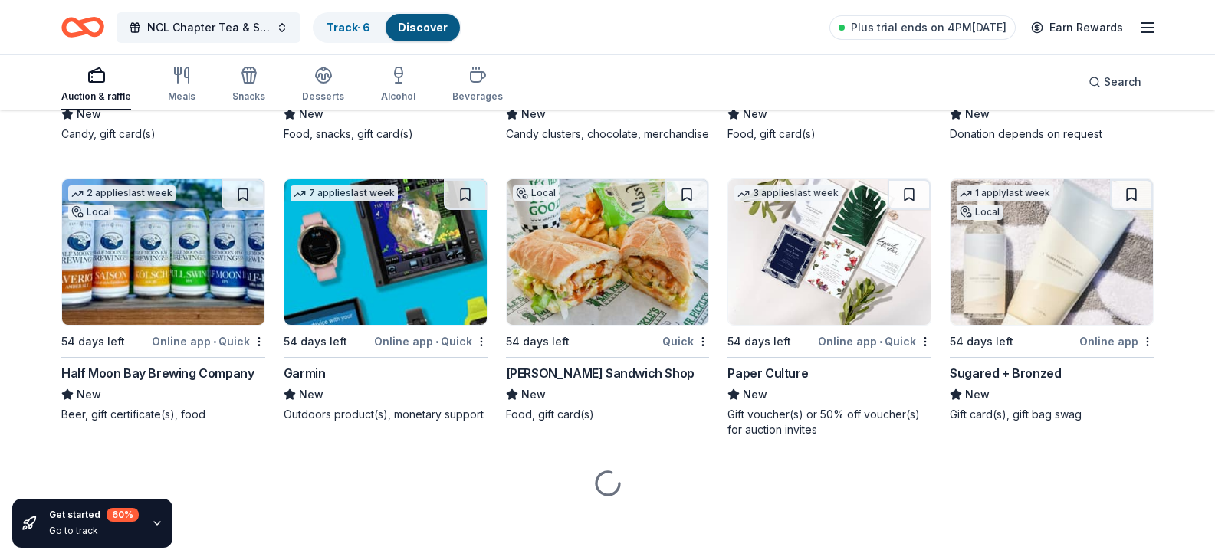
scroll to position [16248, 0]
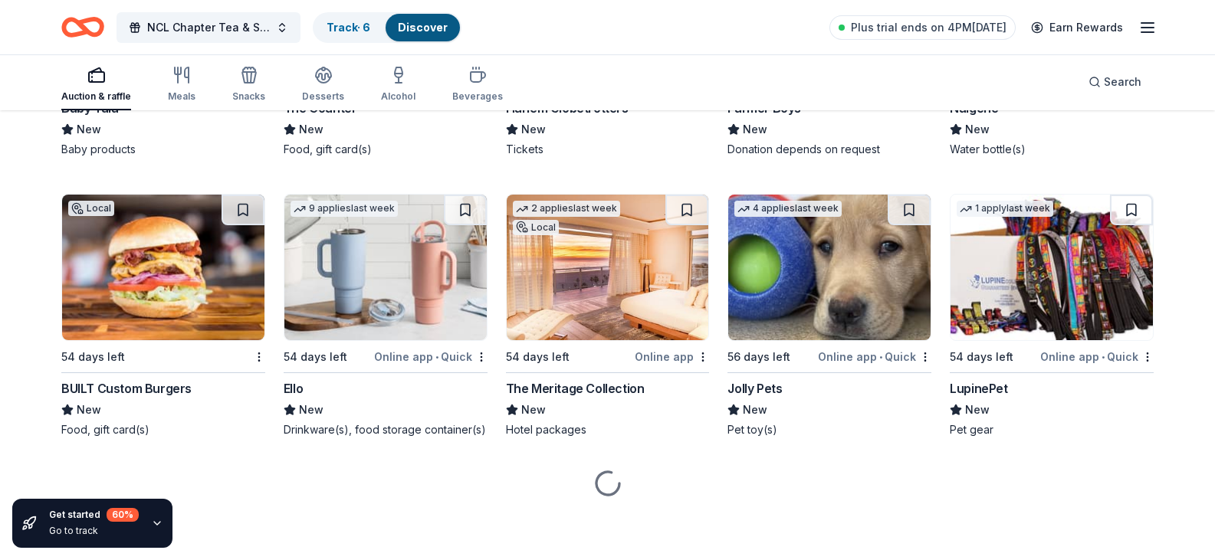
scroll to position [17456, 0]
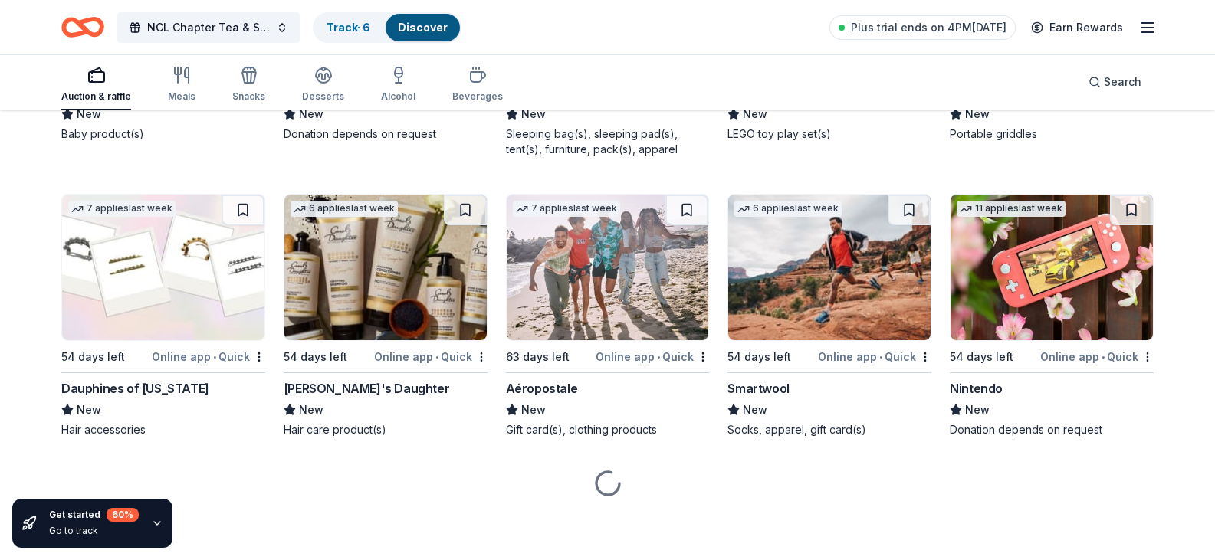
click at [1043, 102] on div "Blackstone Products" at bounding box center [1010, 93] width 120 height 18
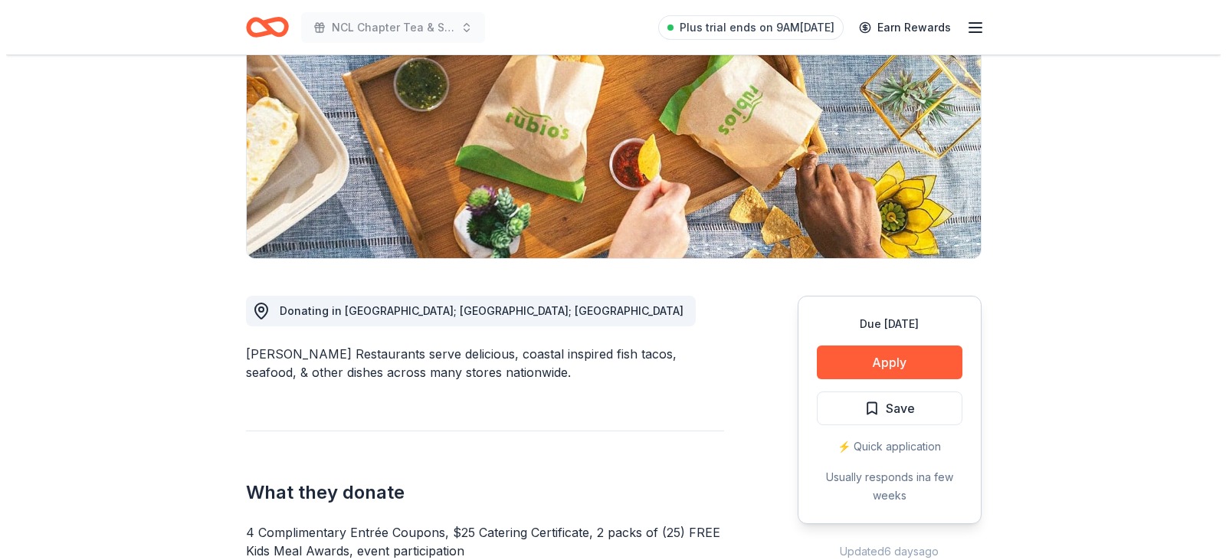
scroll to position [230, 0]
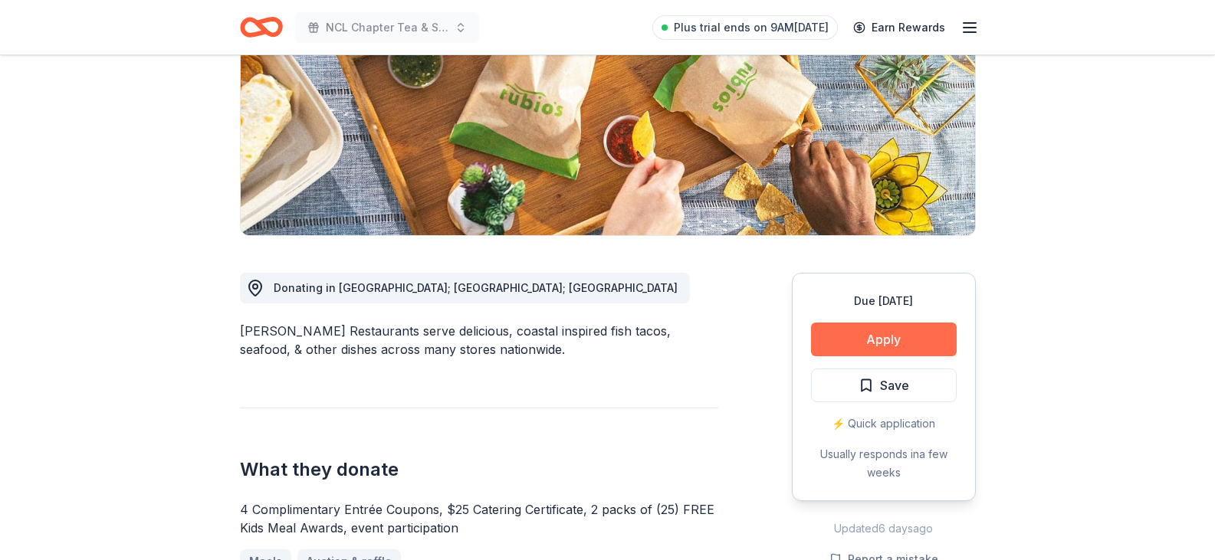
click at [894, 336] on button "Apply" at bounding box center [884, 340] width 146 height 34
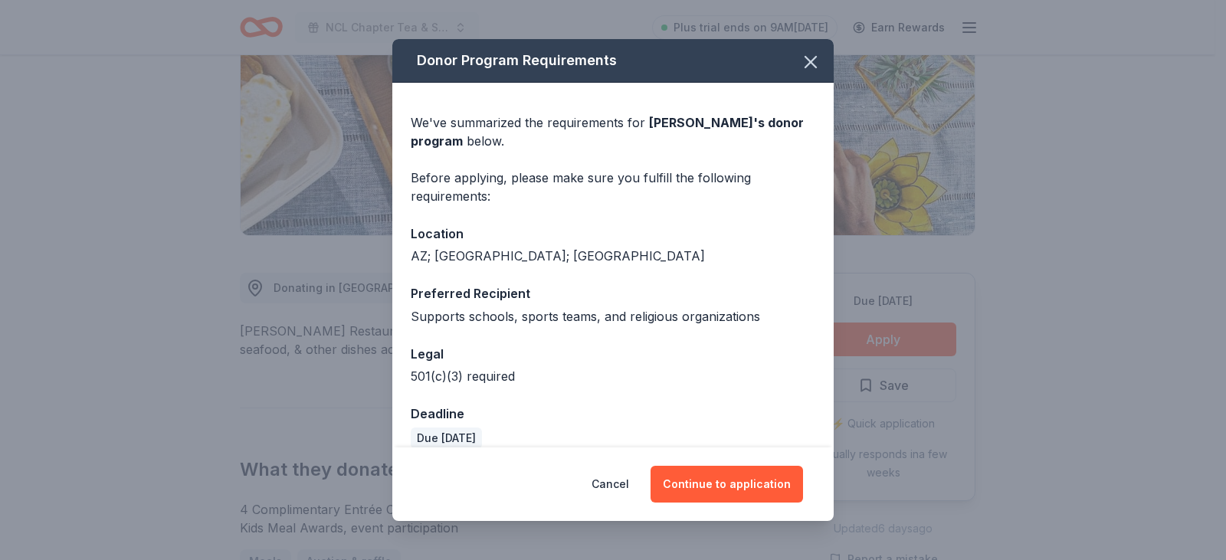
scroll to position [20, 0]
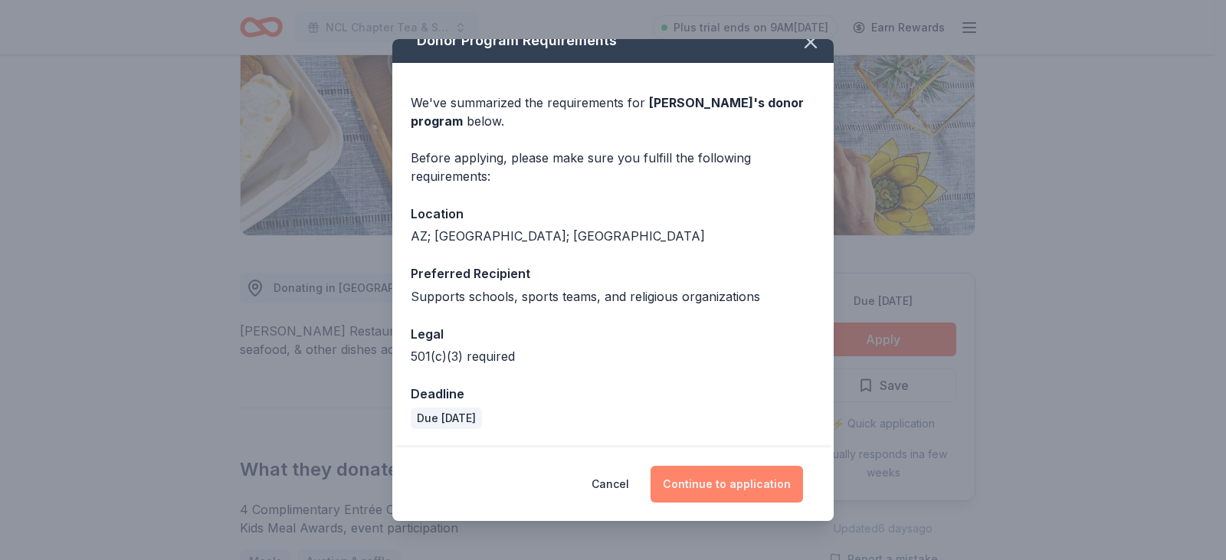
click at [727, 476] on button "Continue to application" at bounding box center [727, 484] width 153 height 37
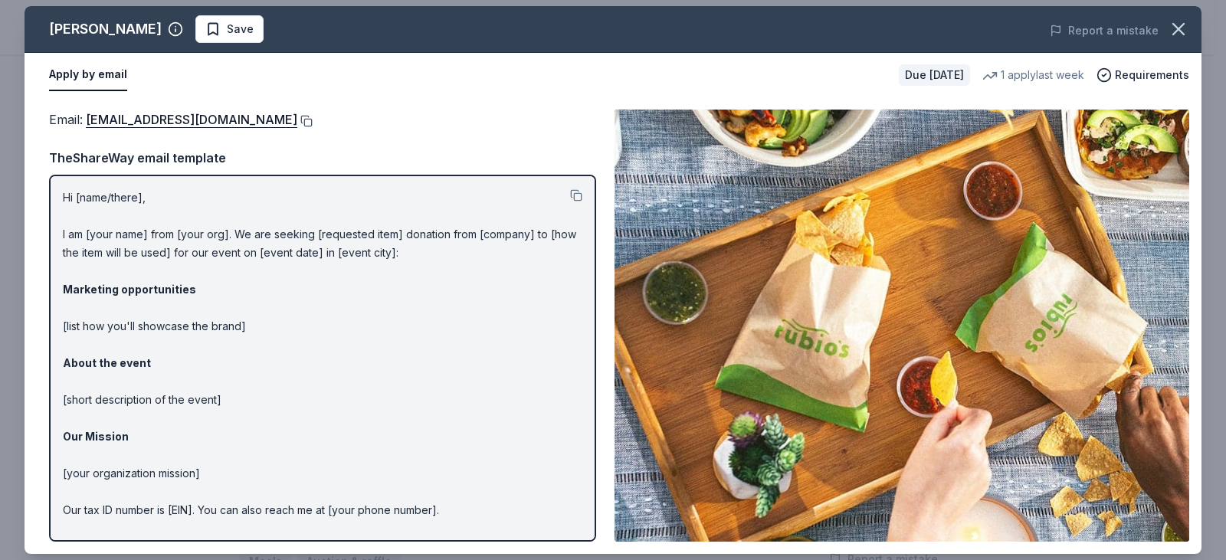
click at [297, 119] on button at bounding box center [304, 121] width 15 height 12
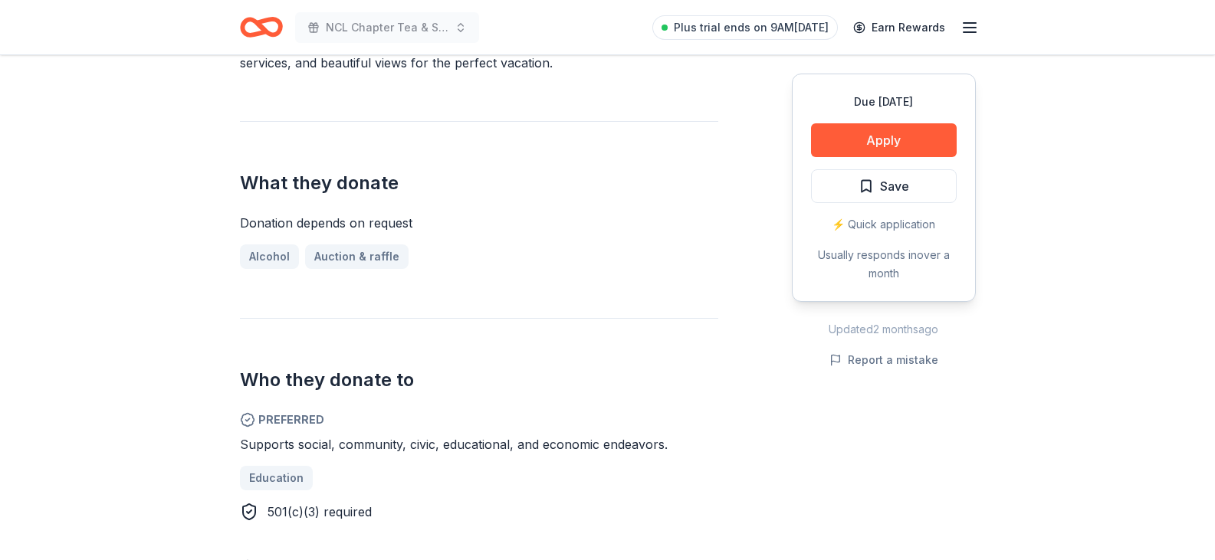
scroll to position [536, 0]
click at [861, 140] on button "Apply" at bounding box center [884, 140] width 146 height 34
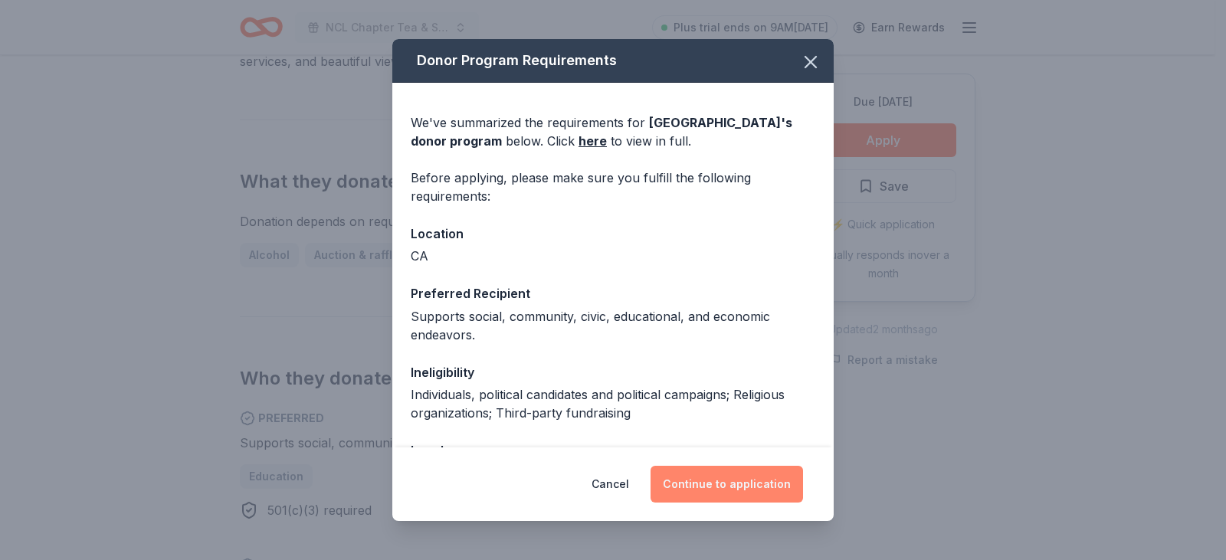
click at [699, 484] on button "Continue to application" at bounding box center [727, 484] width 153 height 37
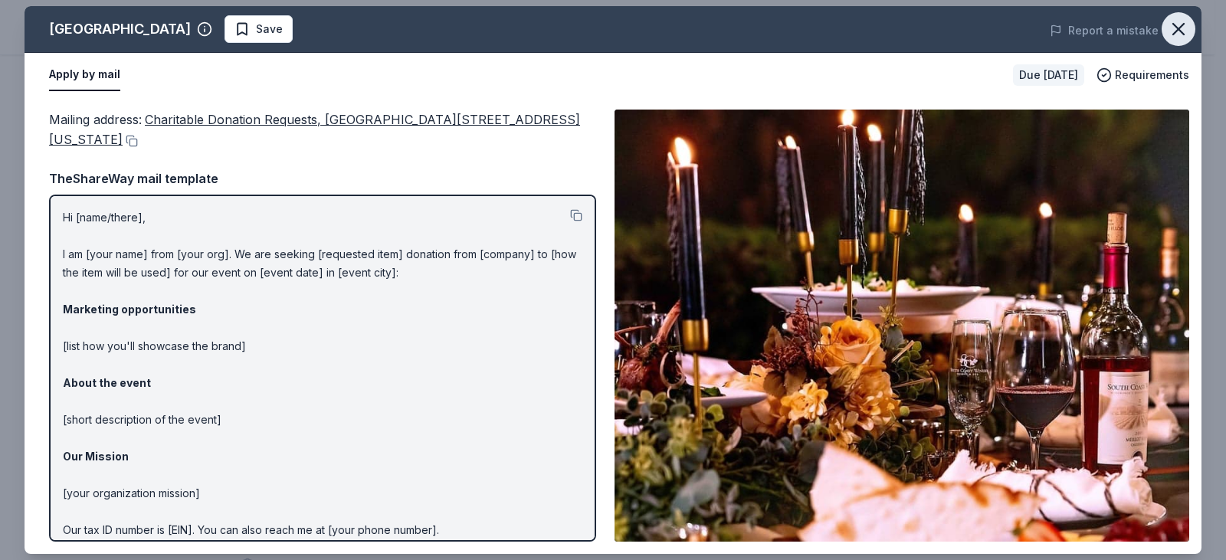
click at [1182, 32] on icon "button" at bounding box center [1178, 29] width 11 height 11
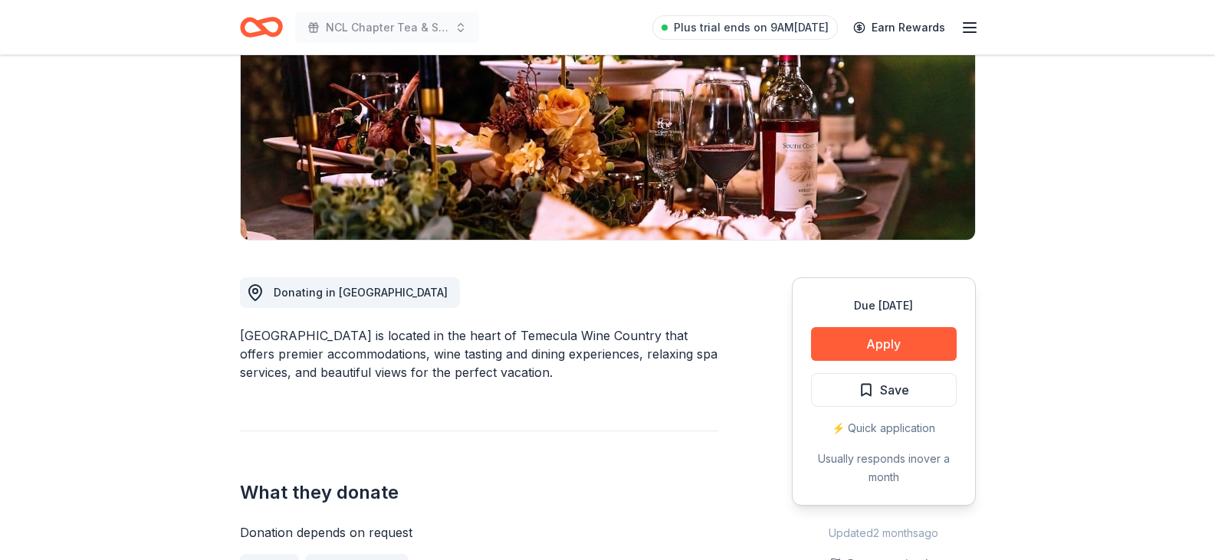
scroll to position [307, 0]
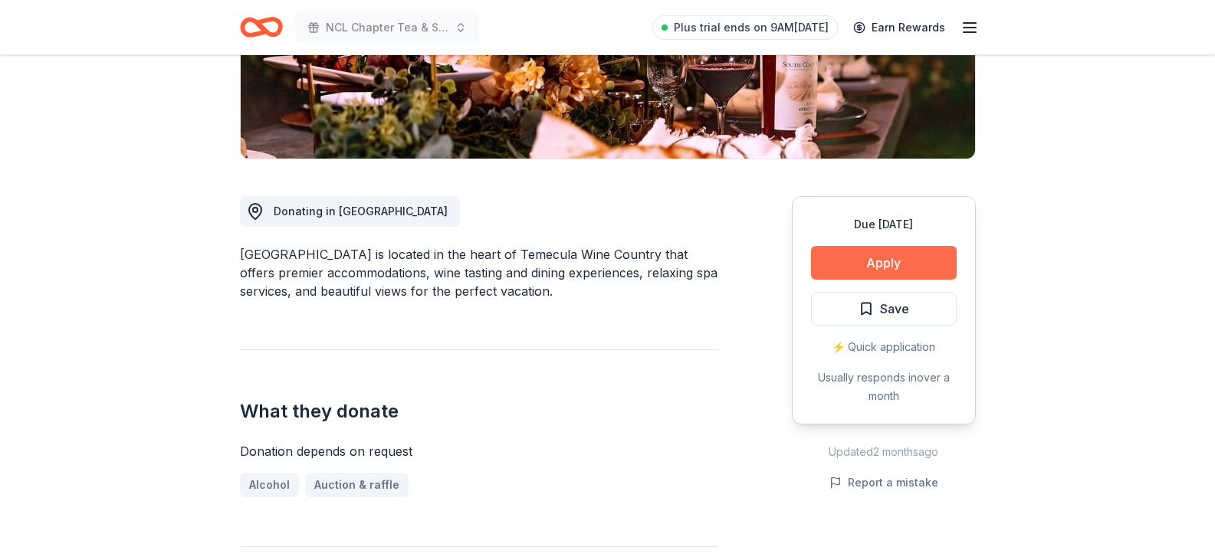
click at [889, 271] on button "Apply" at bounding box center [884, 263] width 146 height 34
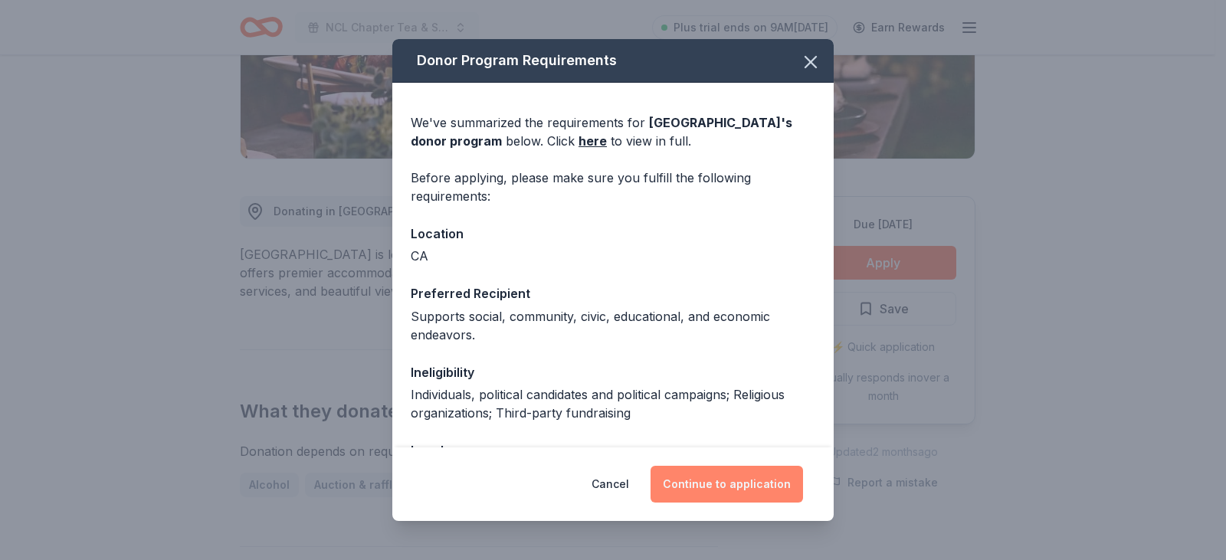
click at [740, 476] on button "Continue to application" at bounding box center [727, 484] width 153 height 37
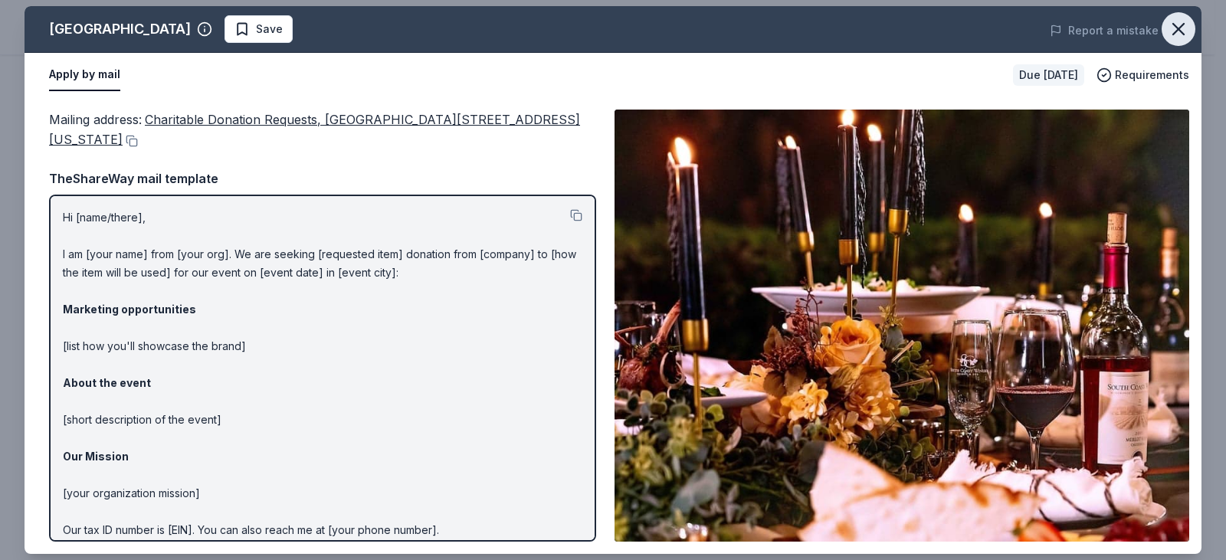
click at [1183, 31] on icon "button" at bounding box center [1178, 28] width 21 height 21
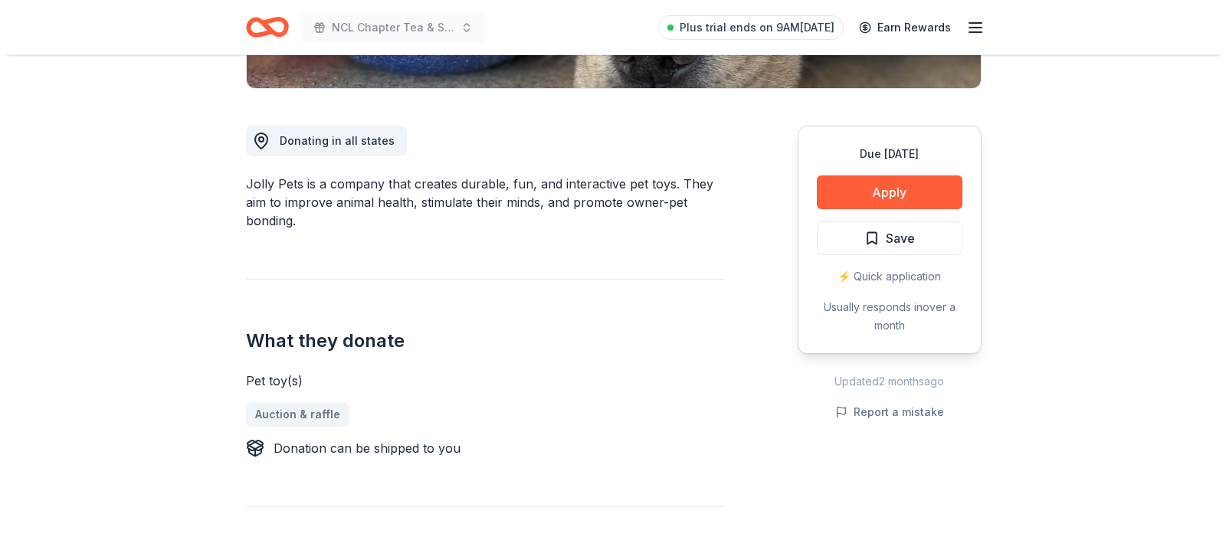
scroll to position [383, 0]
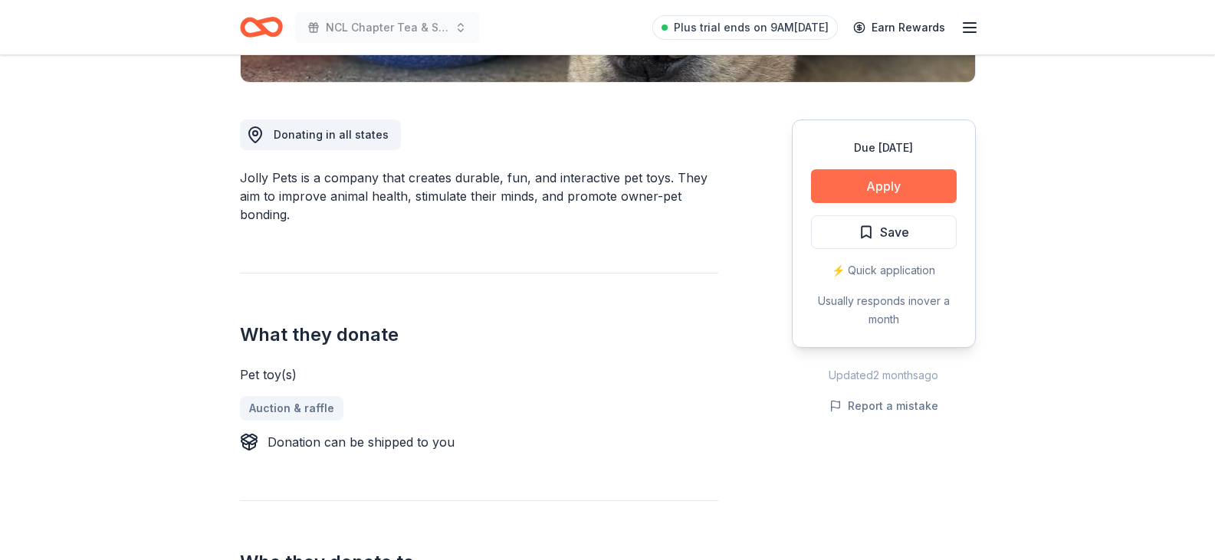
click at [863, 185] on button "Apply" at bounding box center [884, 186] width 146 height 34
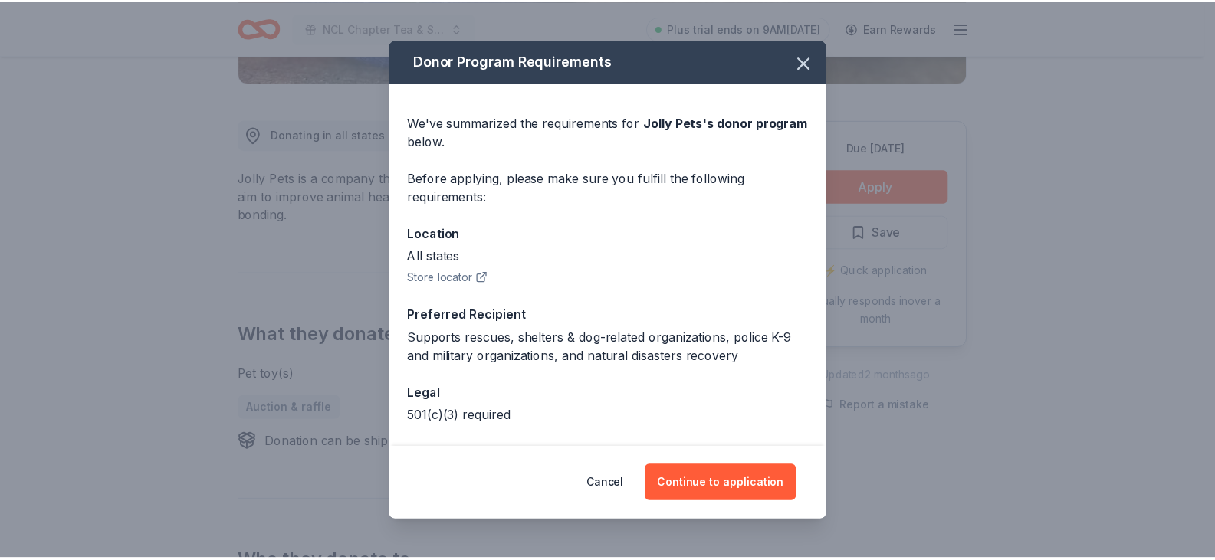
scroll to position [60, 0]
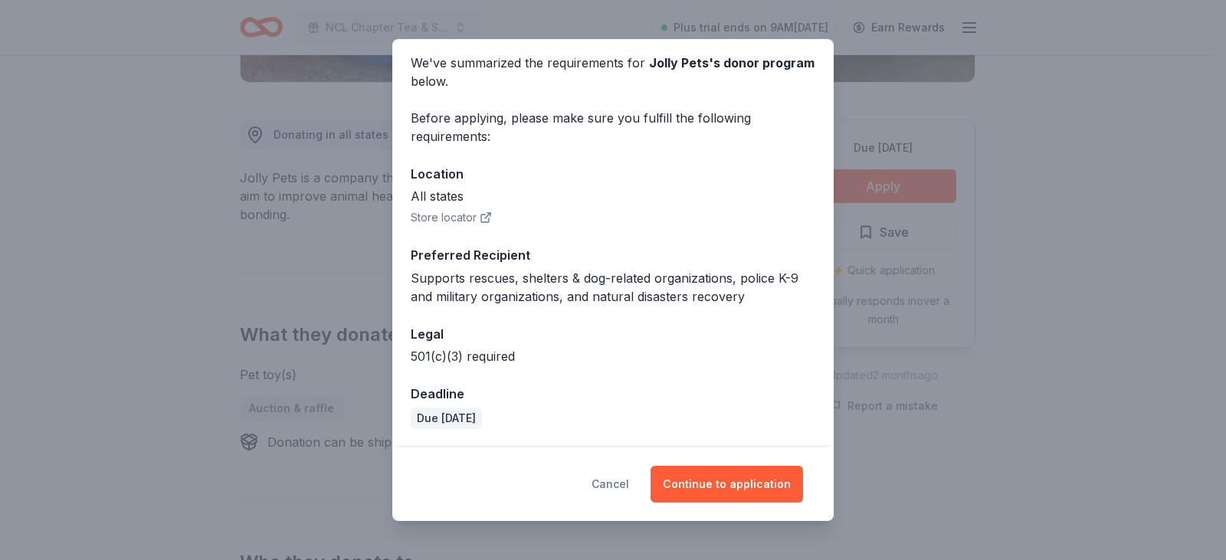
click at [611, 475] on button "Cancel" at bounding box center [611, 484] width 38 height 37
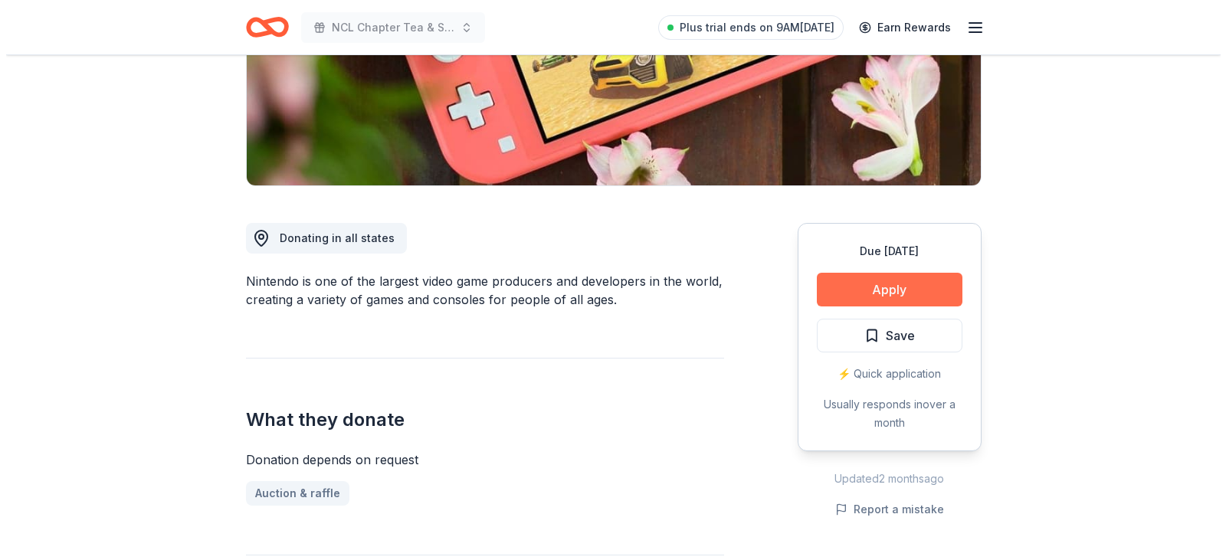
scroll to position [307, 0]
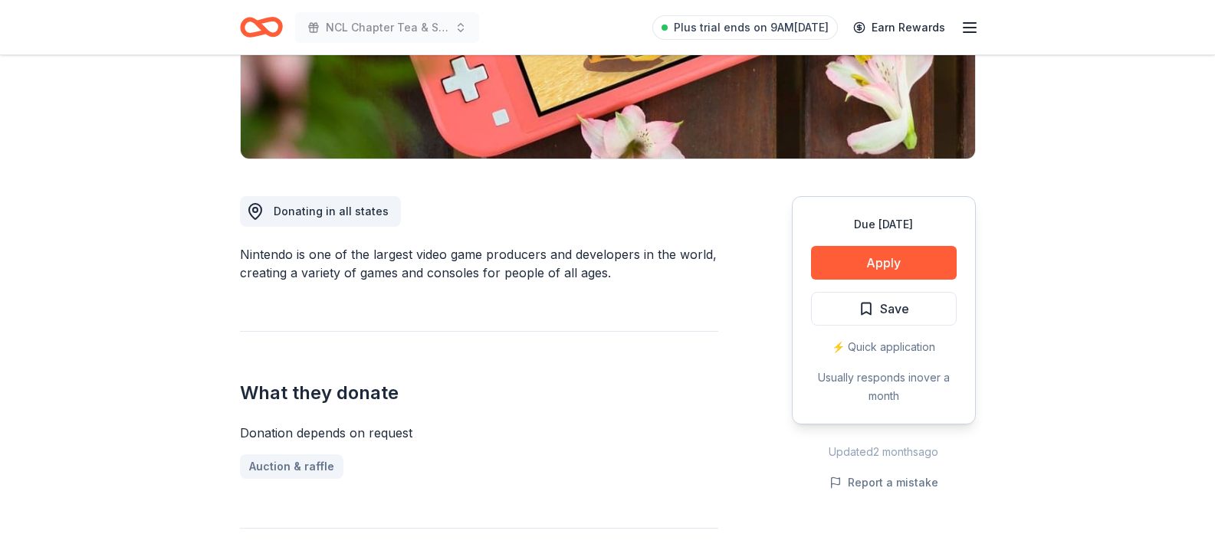
click at [904, 281] on div "Due [DATE] Apply Save ⚡️ Quick application Usually responds in over a month" at bounding box center [884, 310] width 184 height 228
click at [878, 265] on button "Apply" at bounding box center [884, 263] width 146 height 34
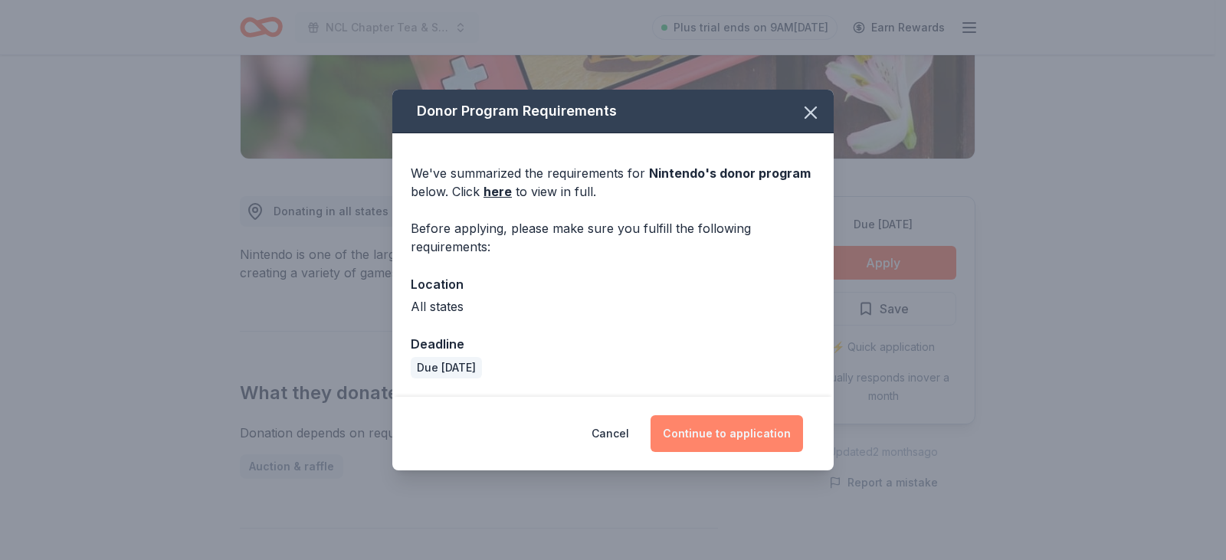
click at [737, 431] on button "Continue to application" at bounding box center [727, 433] width 153 height 37
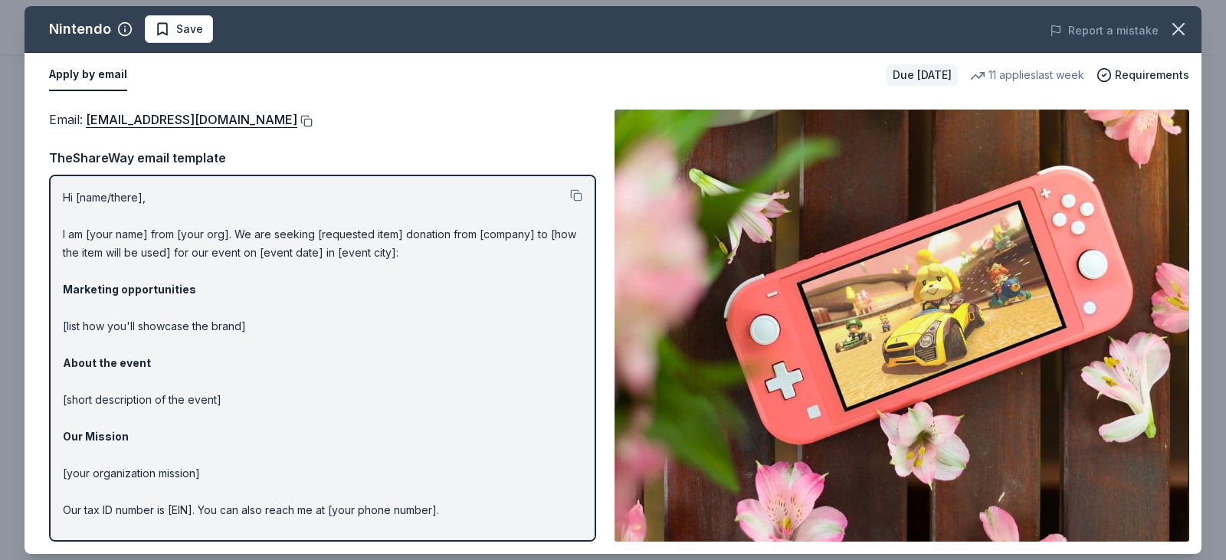
click at [313, 123] on button at bounding box center [304, 121] width 15 height 12
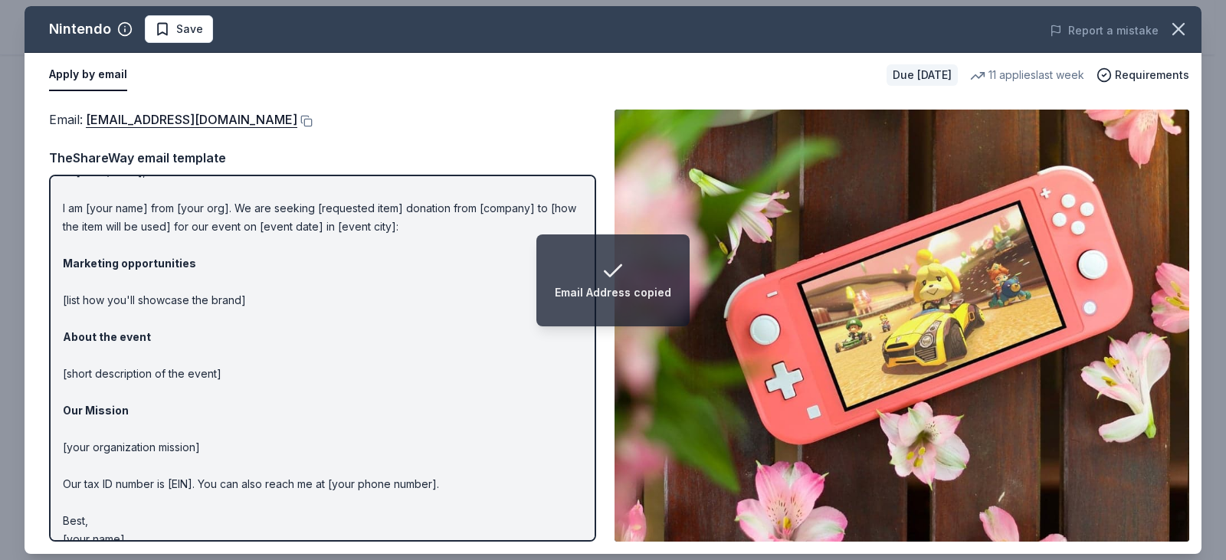
scroll to position [47, 0]
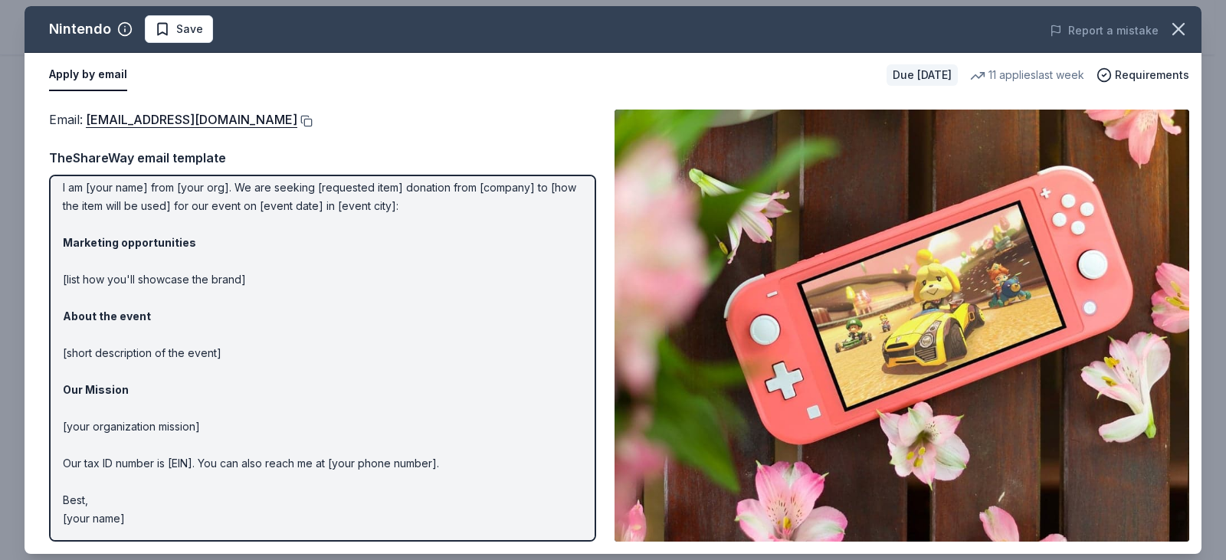
click at [313, 120] on button at bounding box center [304, 121] width 15 height 12
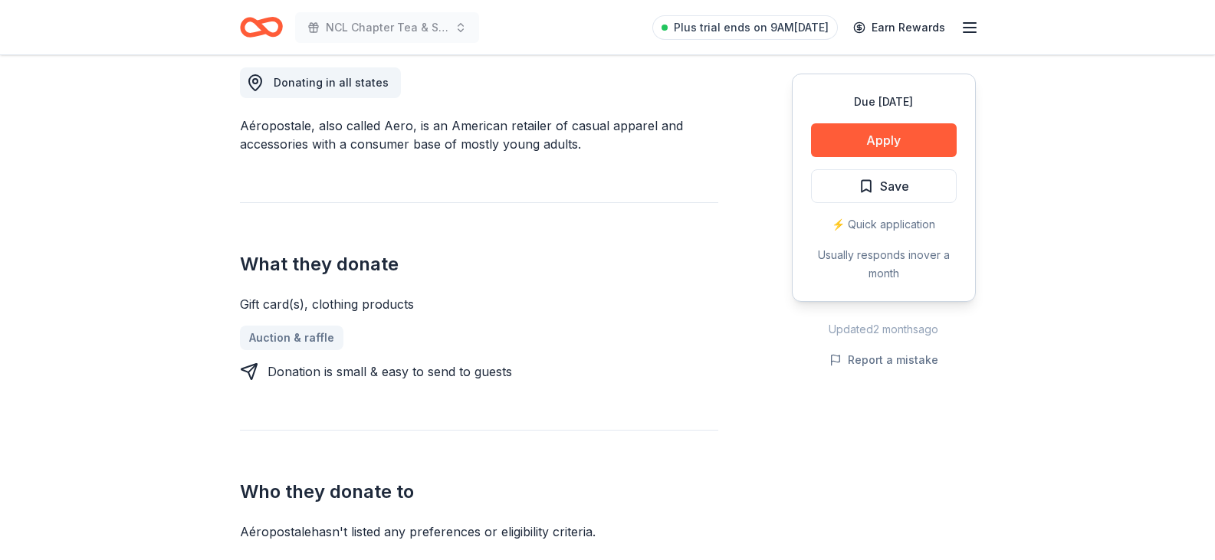
scroll to position [460, 0]
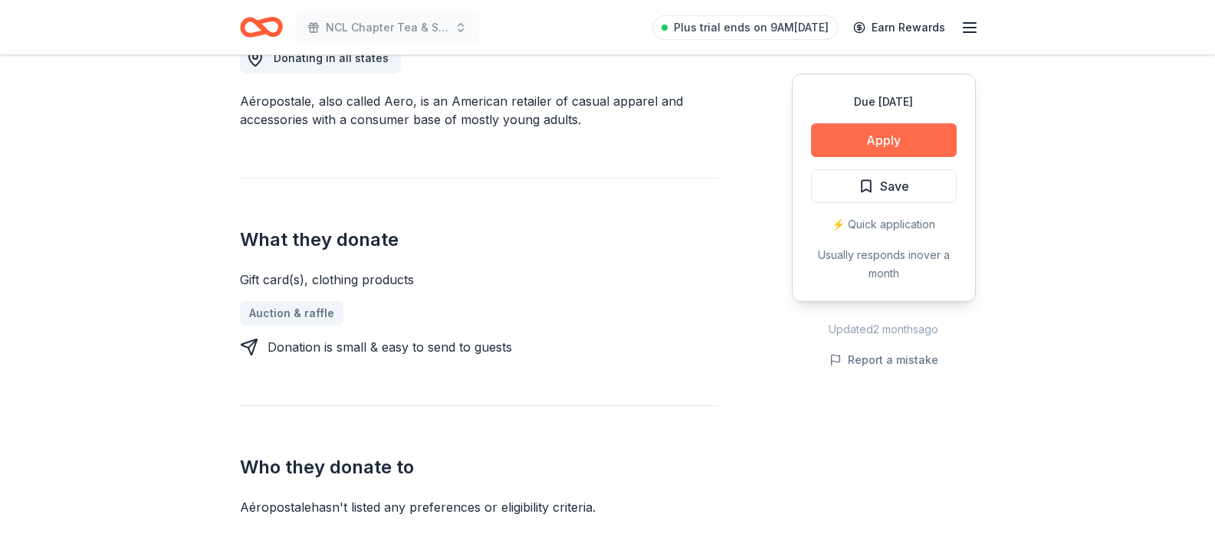
click at [868, 139] on button "Apply" at bounding box center [884, 140] width 146 height 34
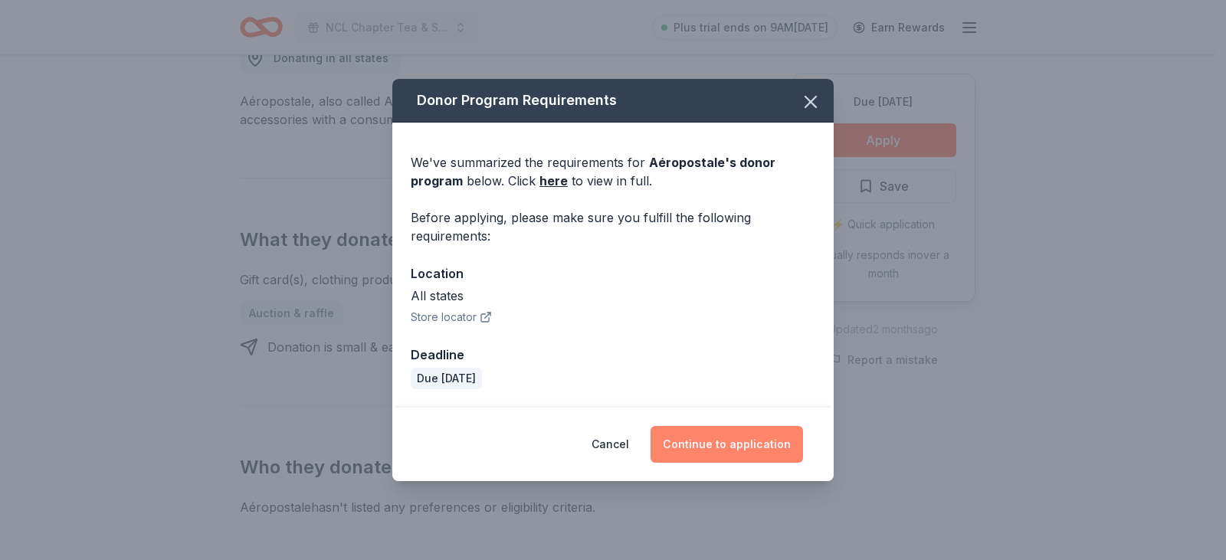
click at [749, 441] on button "Continue to application" at bounding box center [727, 444] width 153 height 37
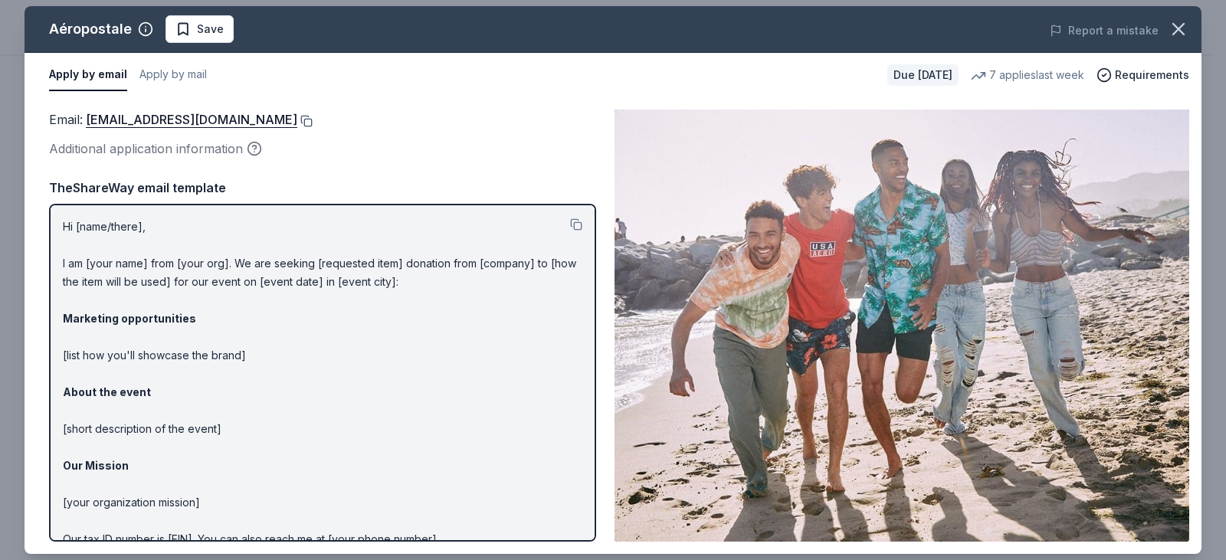
click at [313, 120] on button at bounding box center [304, 121] width 15 height 12
click at [1180, 20] on icon "button" at bounding box center [1178, 28] width 21 height 21
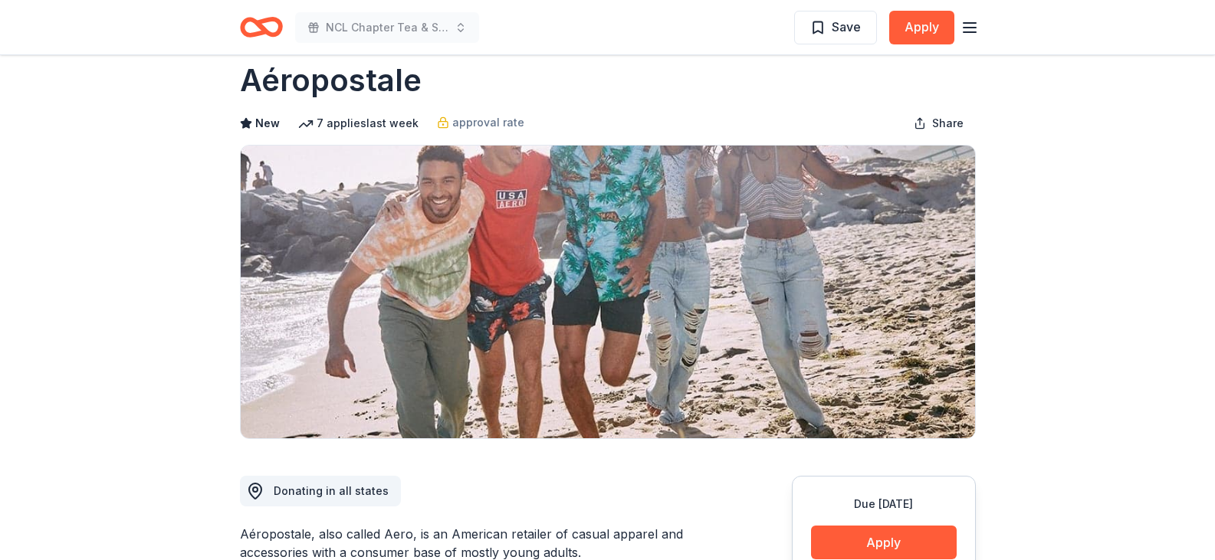
scroll to position [0, 0]
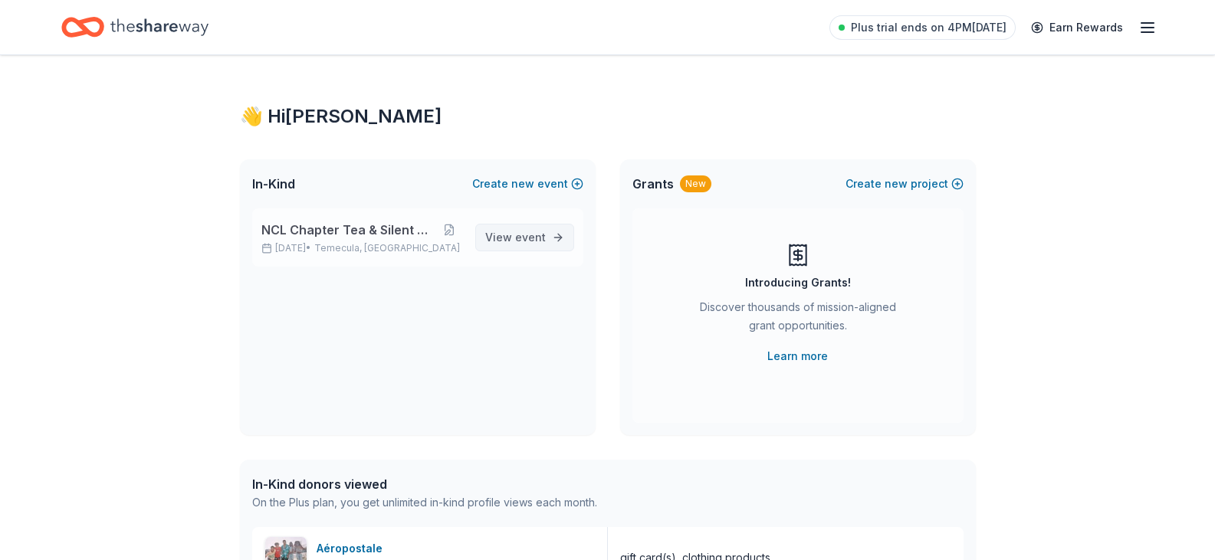
click at [510, 238] on span "View event" at bounding box center [515, 237] width 61 height 18
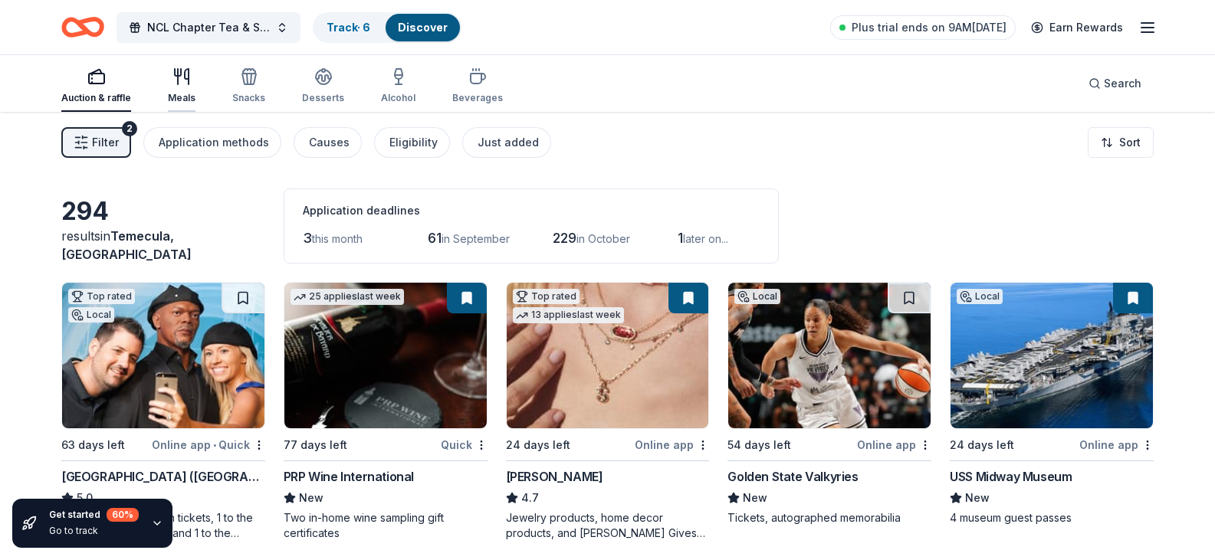
click at [192, 73] on div "button" at bounding box center [182, 76] width 28 height 18
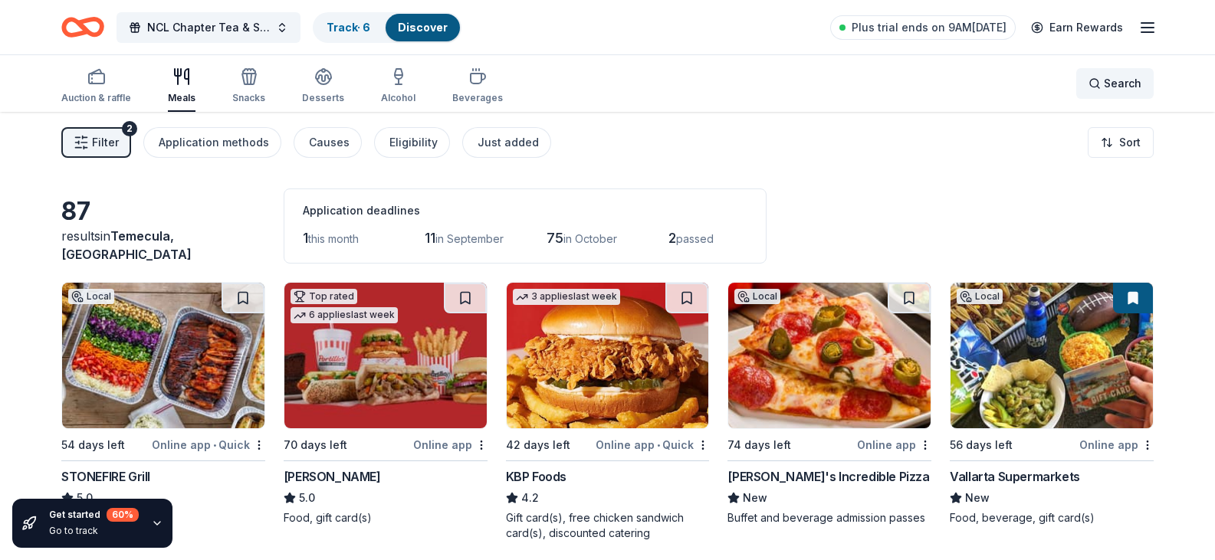
click at [1140, 79] on span "Search" at bounding box center [1123, 83] width 38 height 18
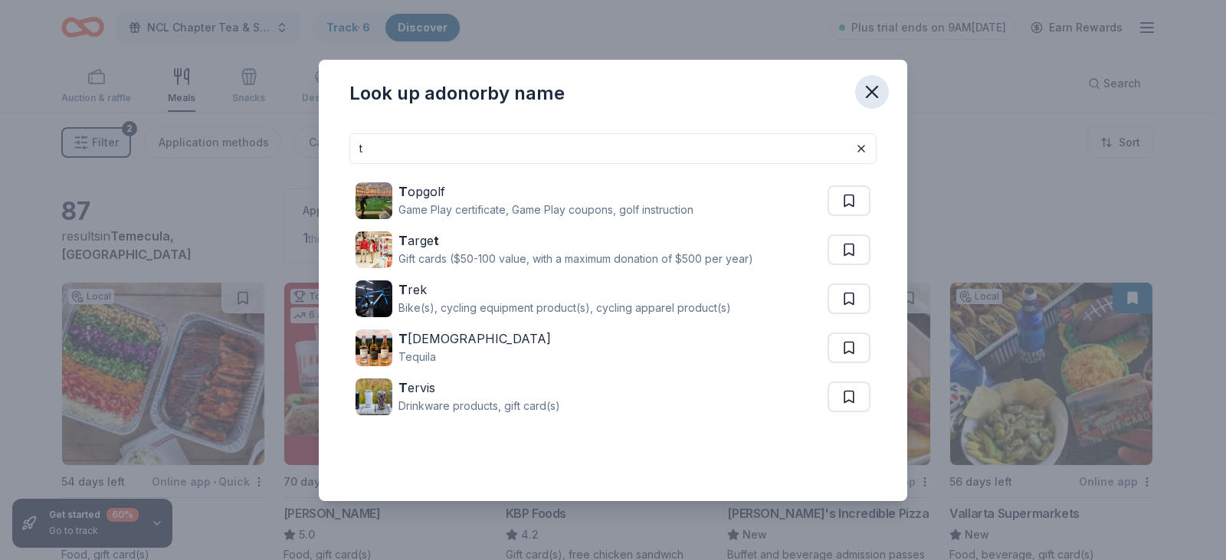
type input "t"
click at [873, 94] on icon "button" at bounding box center [872, 92] width 11 height 11
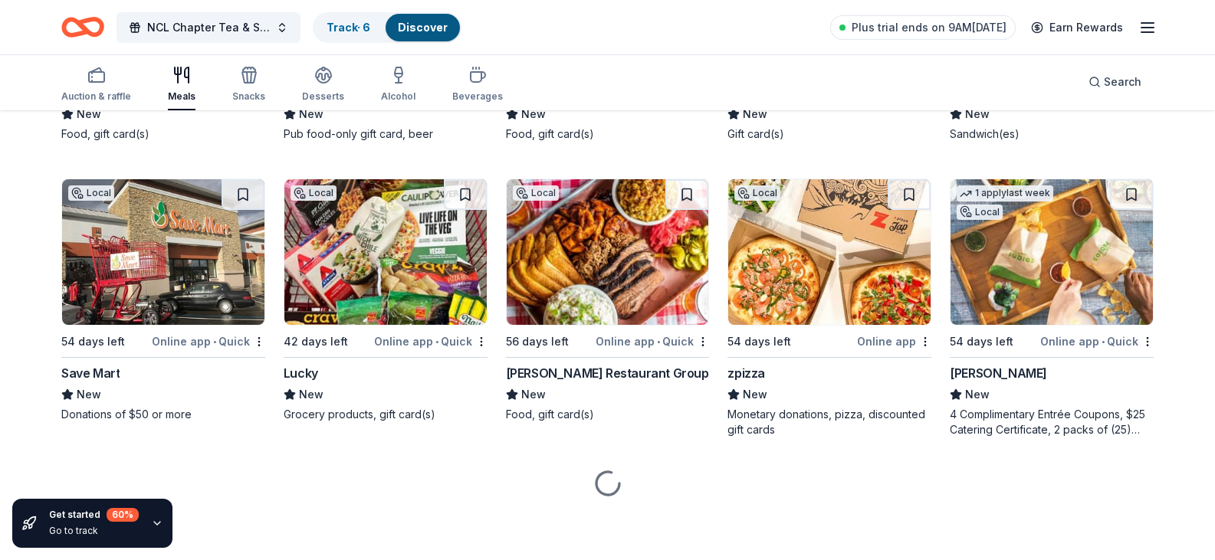
scroll to position [4832, 0]
click at [112, 87] on div "Auction & raffle" at bounding box center [96, 84] width 70 height 37
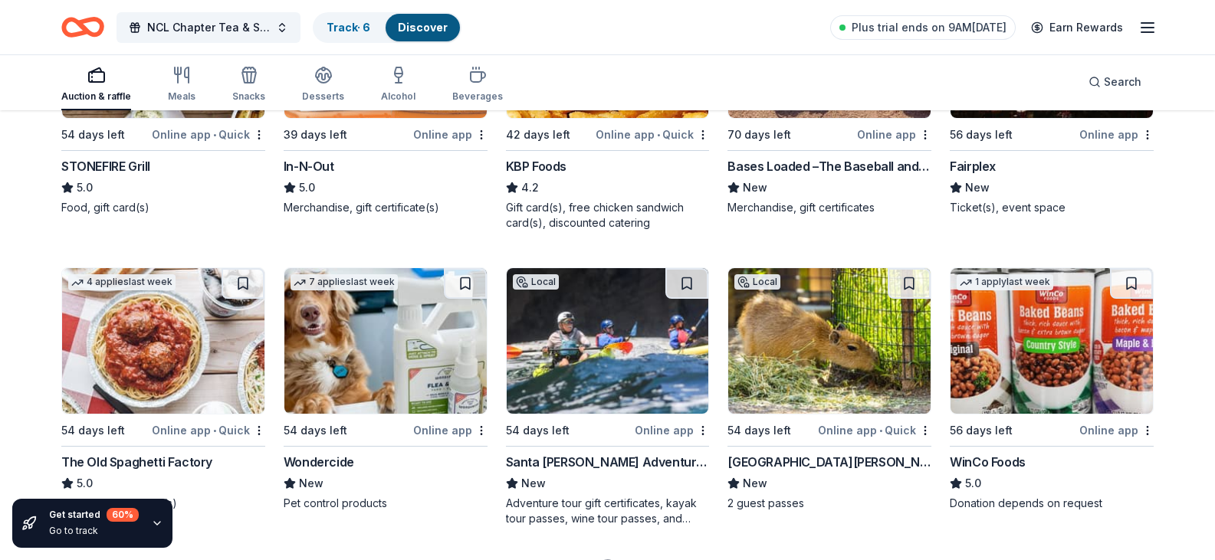
scroll to position [1521, 0]
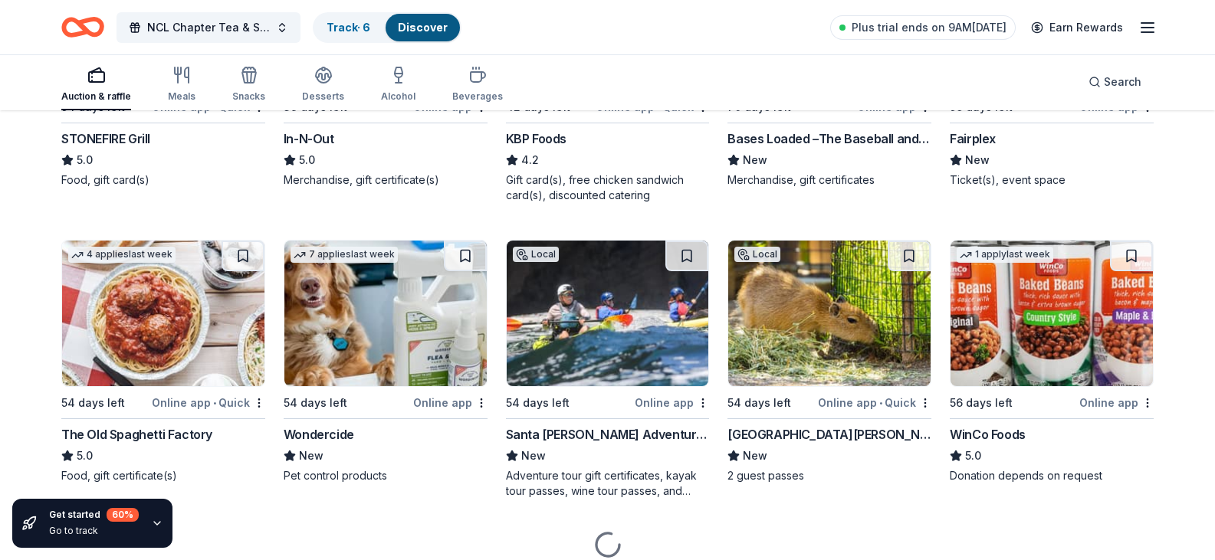
click at [969, 148] on div "Fairplex" at bounding box center [973, 139] width 46 height 18
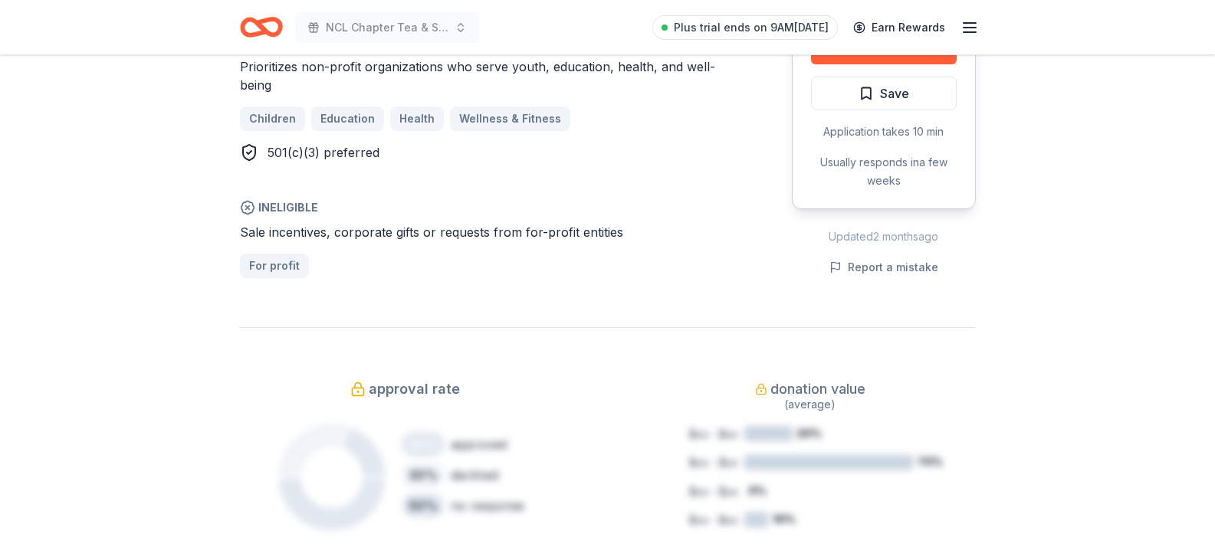
scroll to position [996, 0]
